Goal: Task Accomplishment & Management: Manage account settings

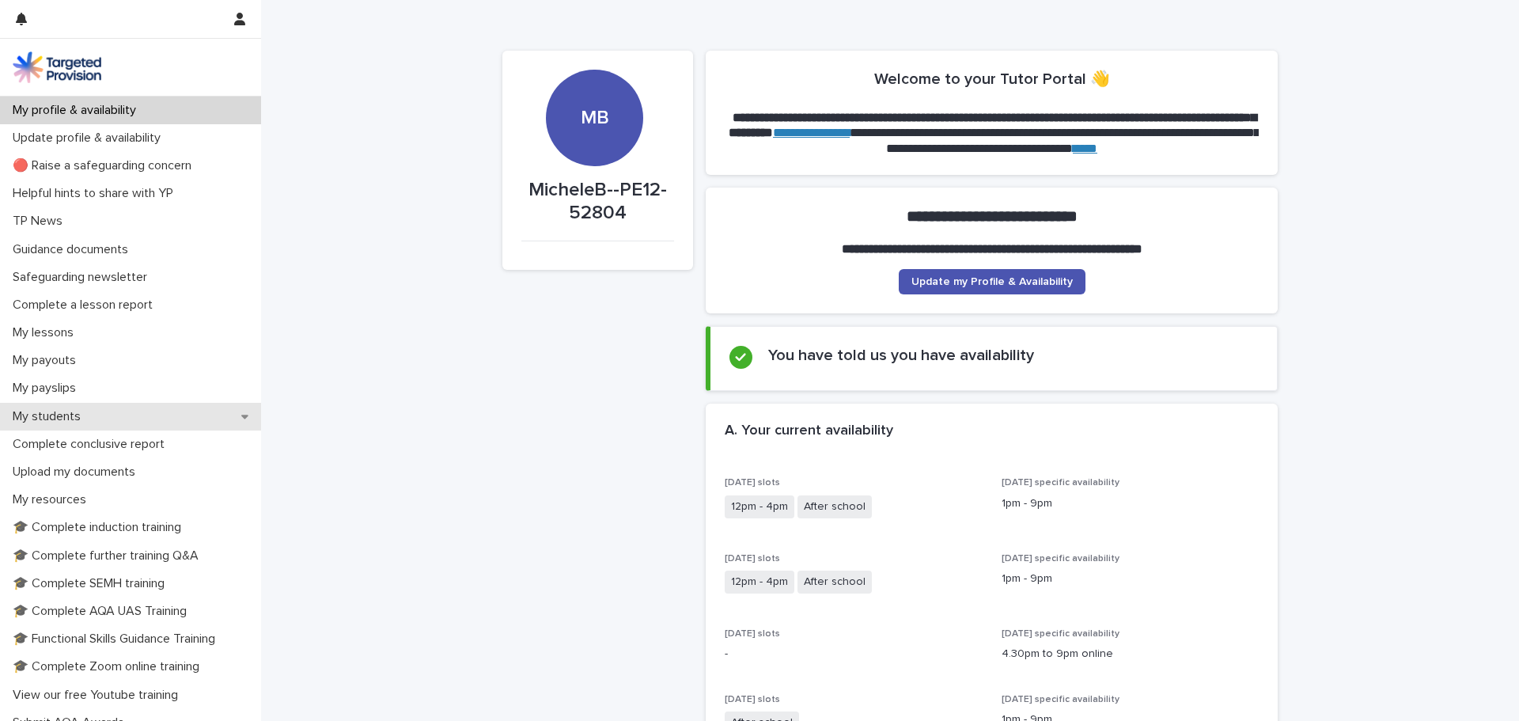
click at [50, 416] on p "My students" at bounding box center [49, 416] width 87 height 15
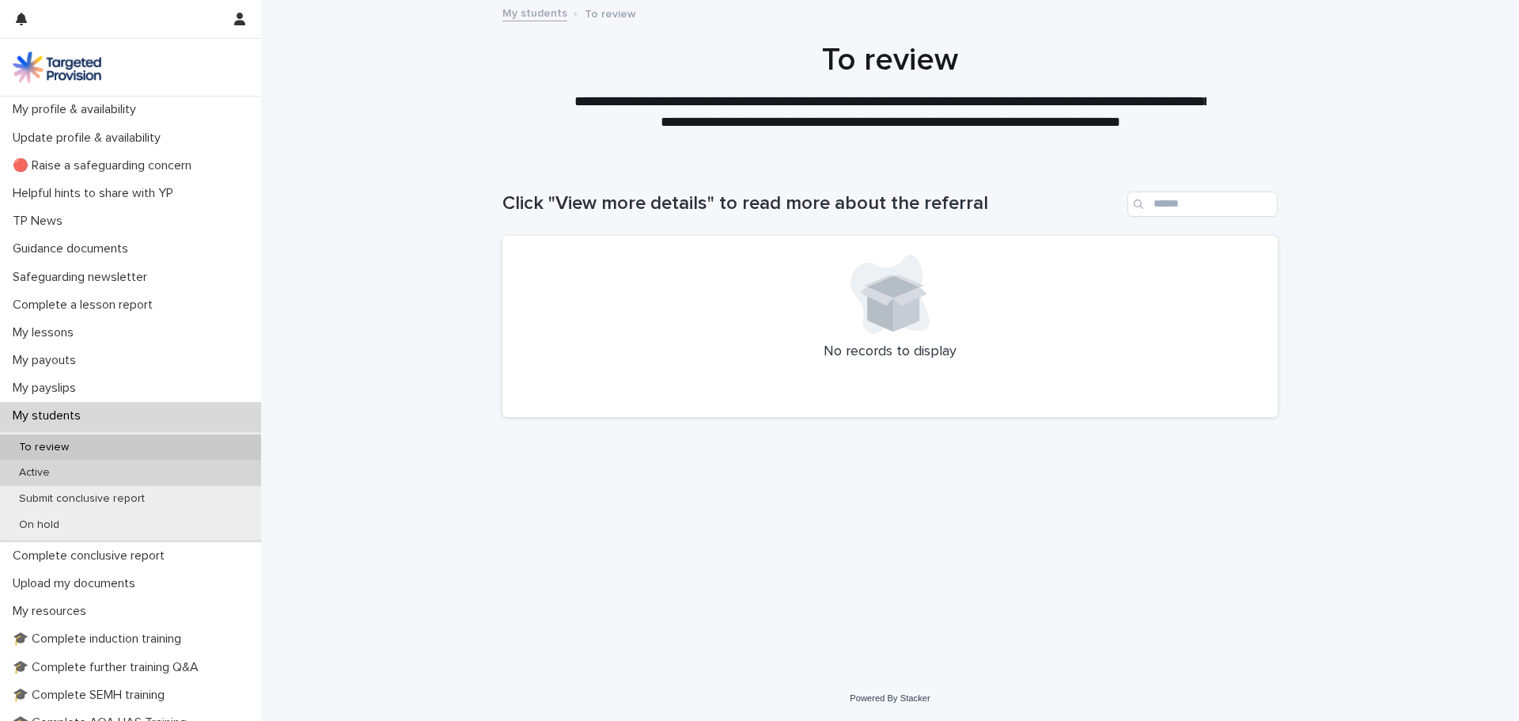
click at [40, 480] on p "Active" at bounding box center [34, 472] width 56 height 13
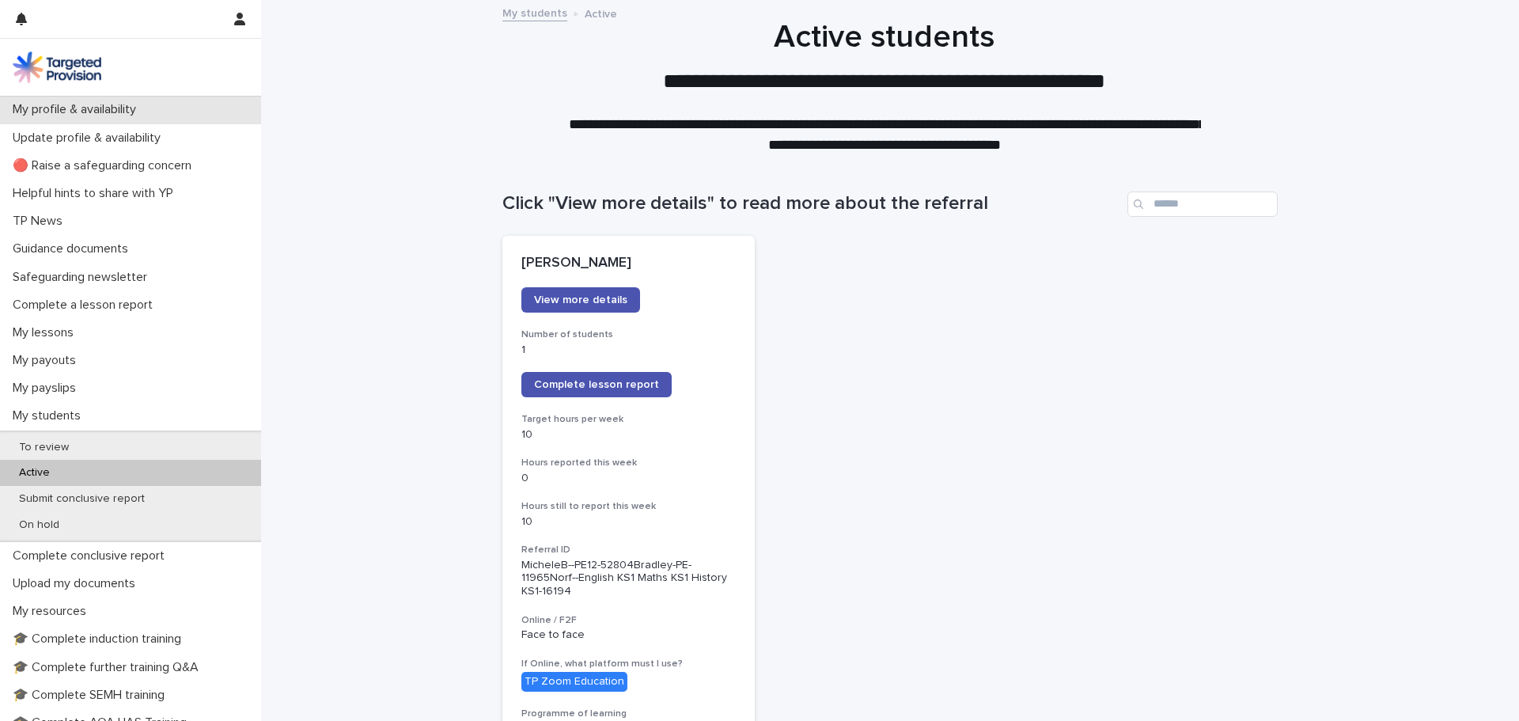
click at [66, 108] on p "My profile & availability" at bounding box center [77, 109] width 142 height 15
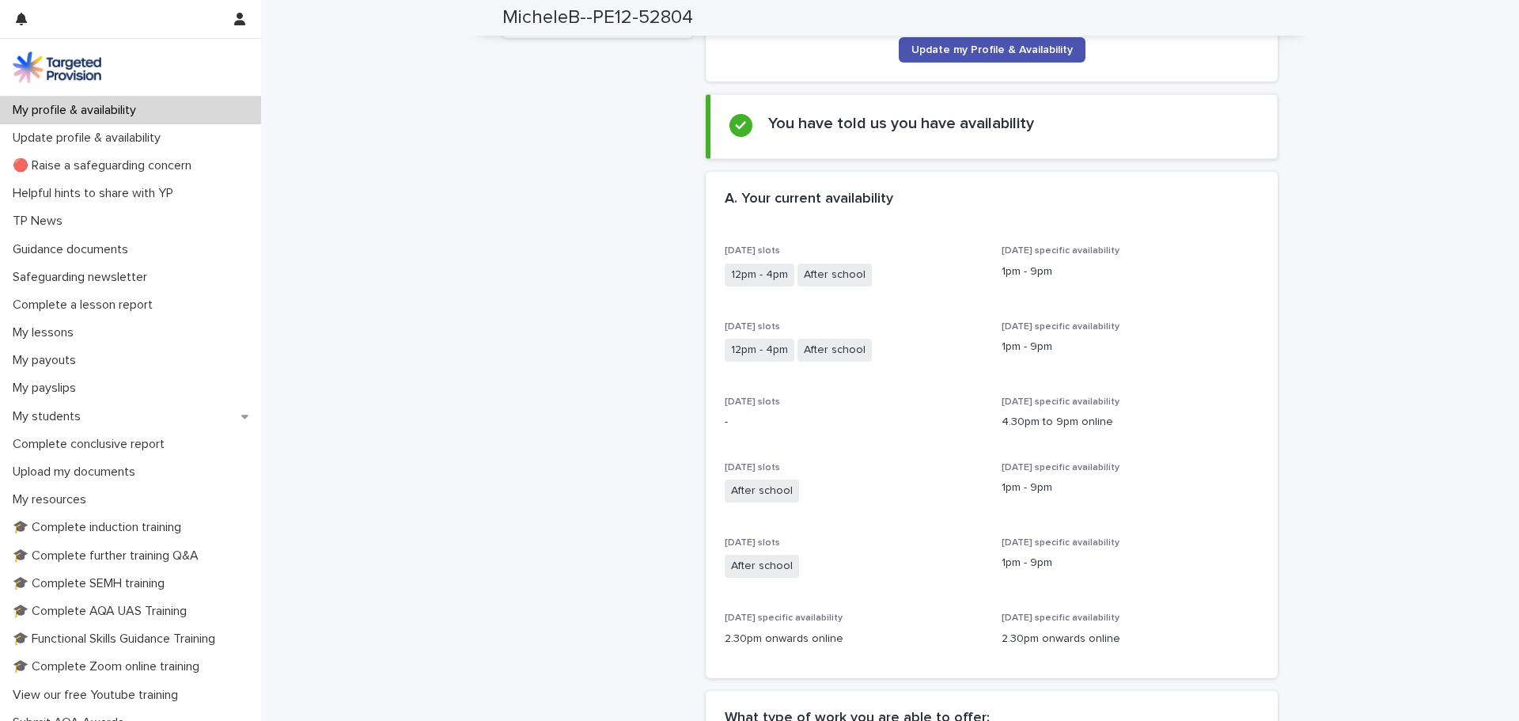
scroll to position [237, 0]
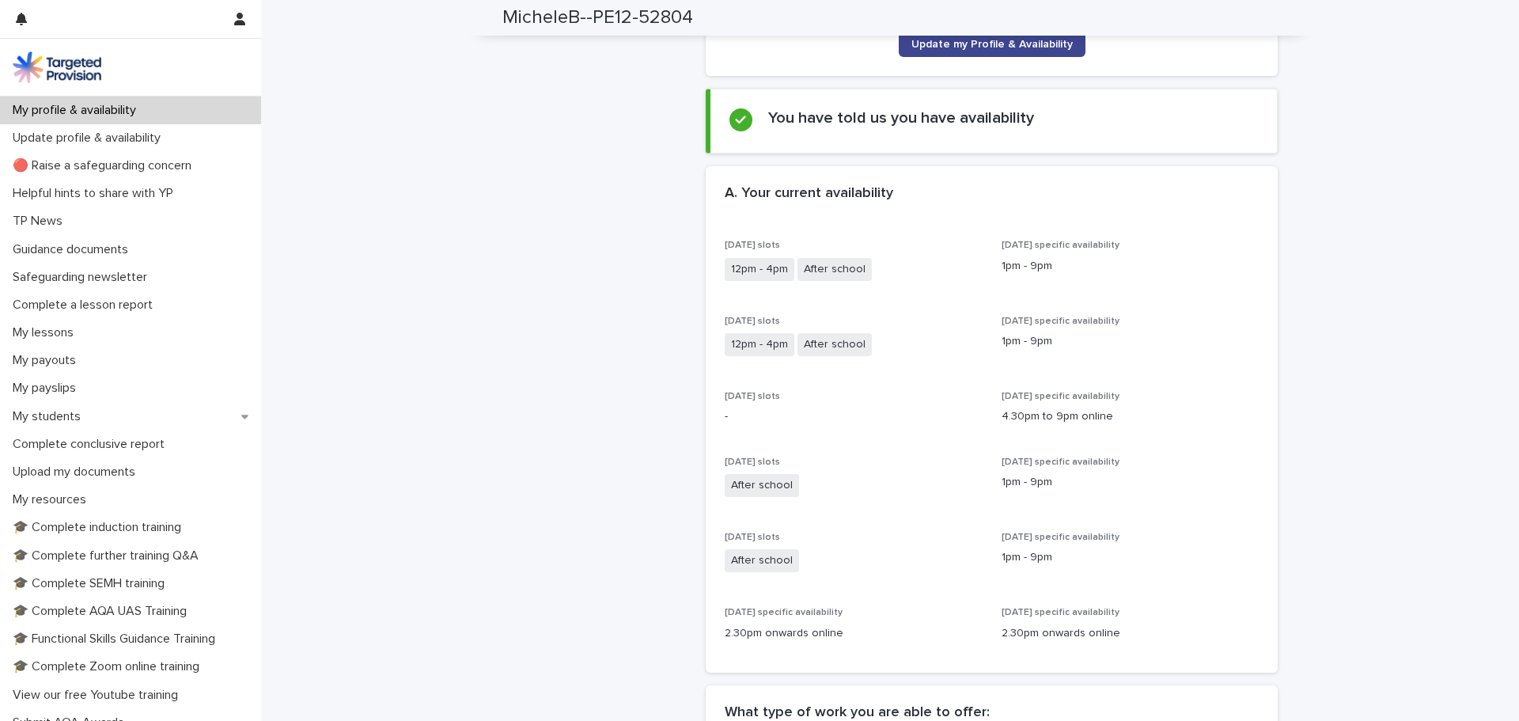
click at [1021, 44] on span "Update my Profile & Availability" at bounding box center [992, 44] width 161 height 11
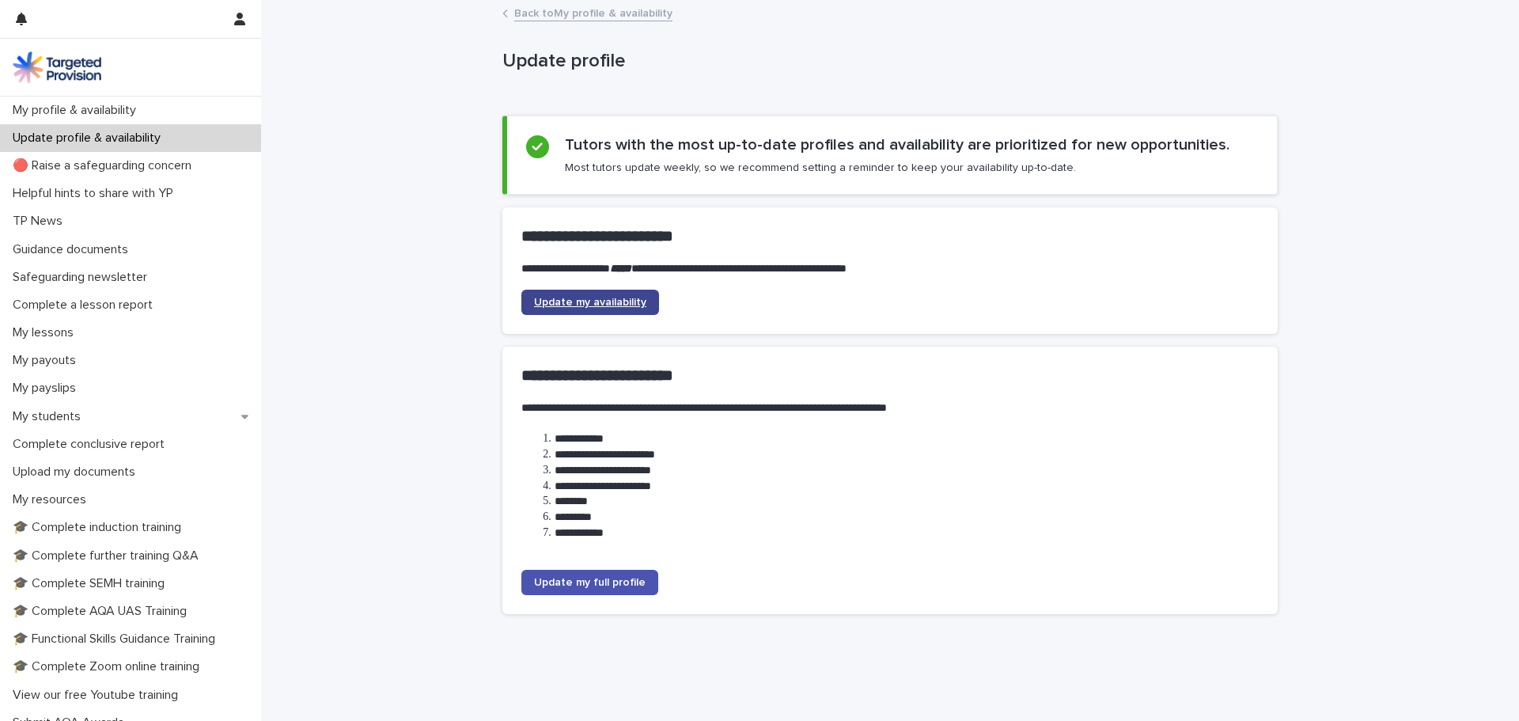
click at [610, 301] on span "Update my availability" at bounding box center [590, 302] width 112 height 11
click at [72, 420] on p "My students" at bounding box center [49, 416] width 87 height 15
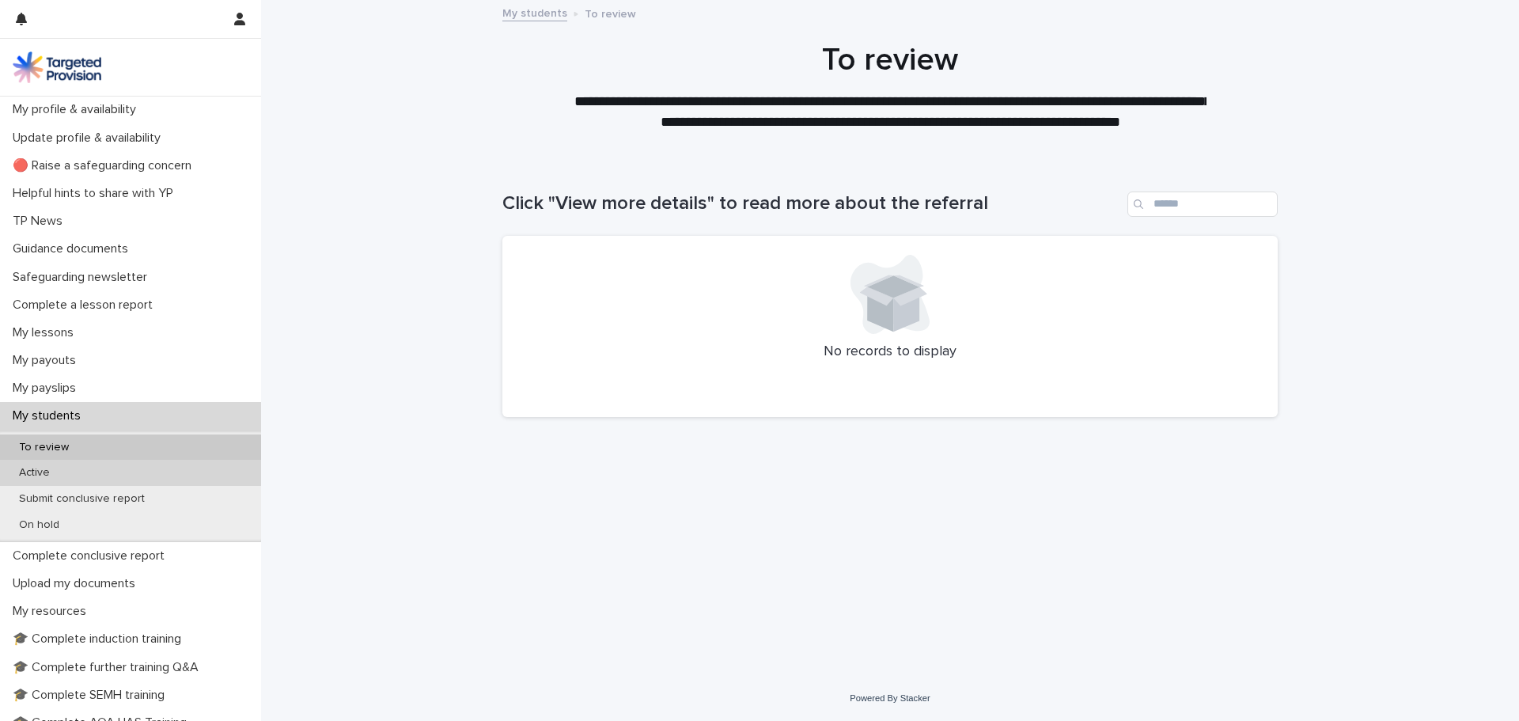
click at [63, 469] on div "Active" at bounding box center [130, 473] width 261 height 26
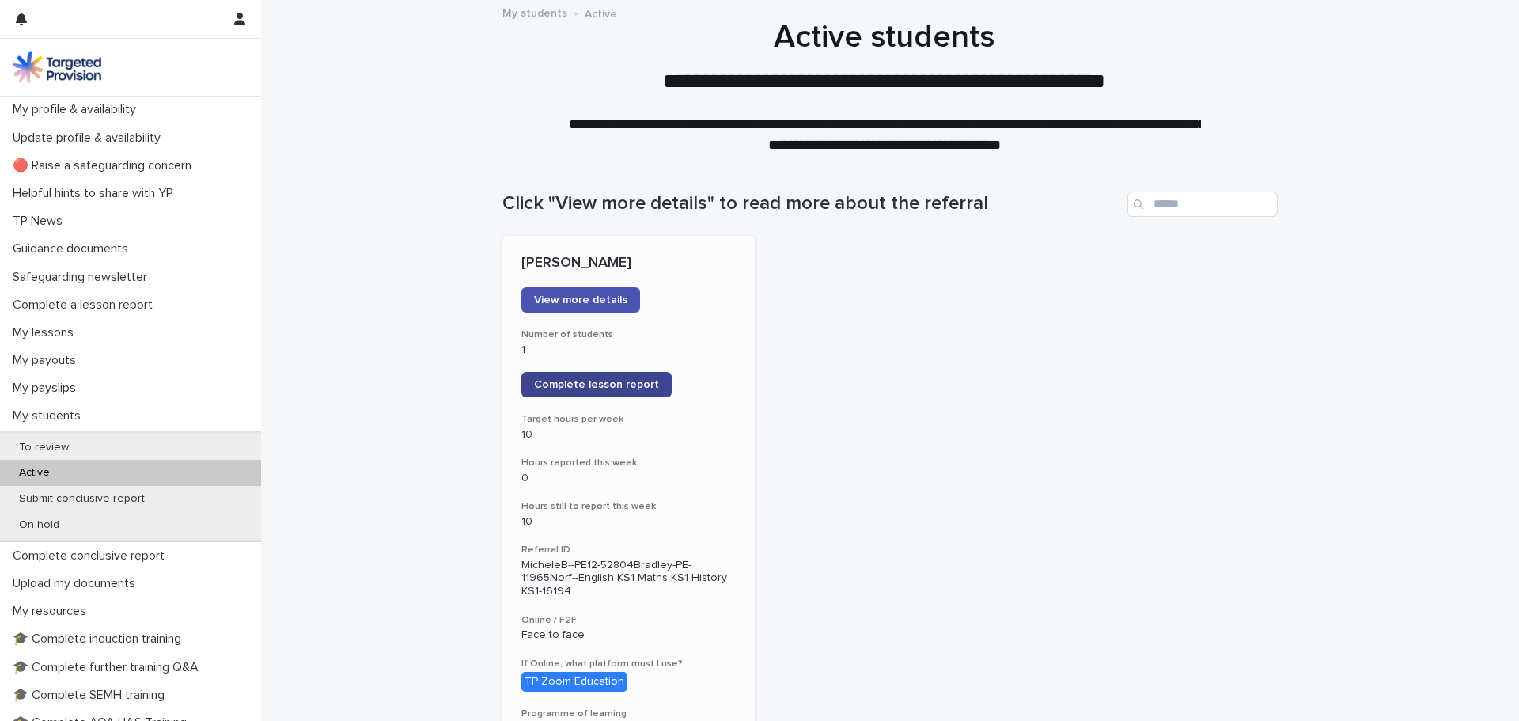
click at [619, 384] on span "Complete lesson report" at bounding box center [596, 384] width 125 height 11
